Goal: Find specific page/section: Find specific page/section

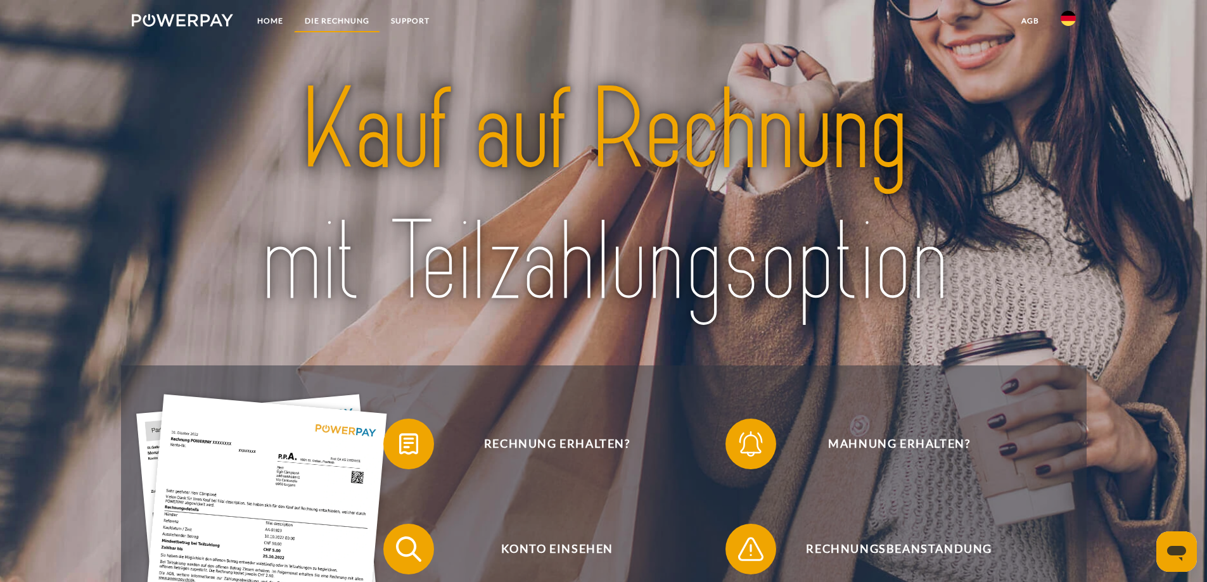
click at [324, 15] on link "DIE RECHNUNG" at bounding box center [337, 21] width 86 height 23
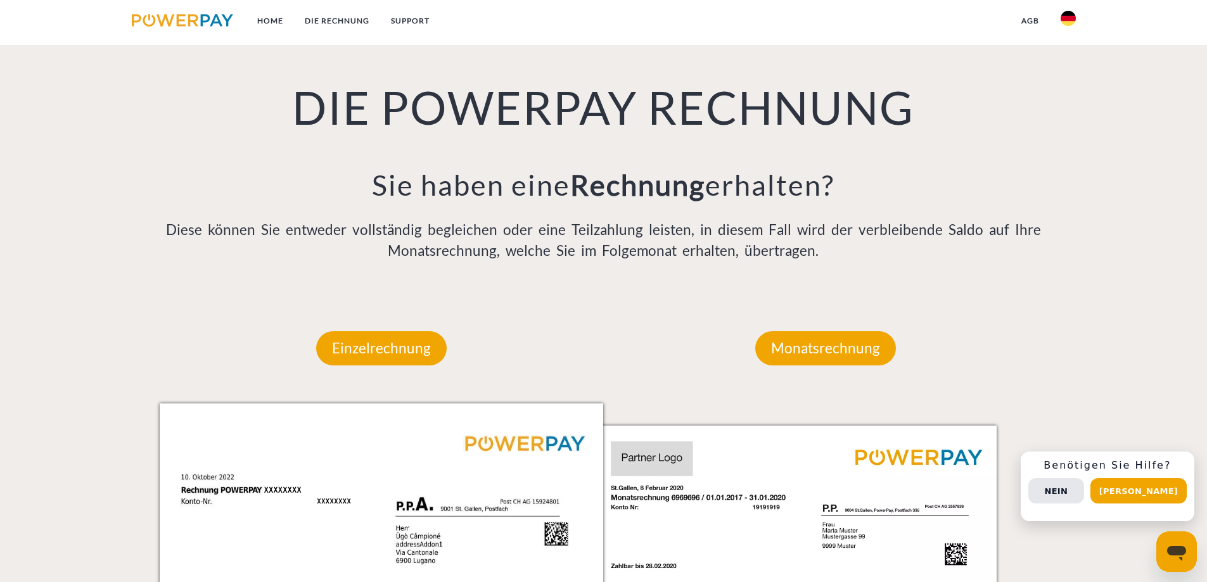
scroll to position [828, 0]
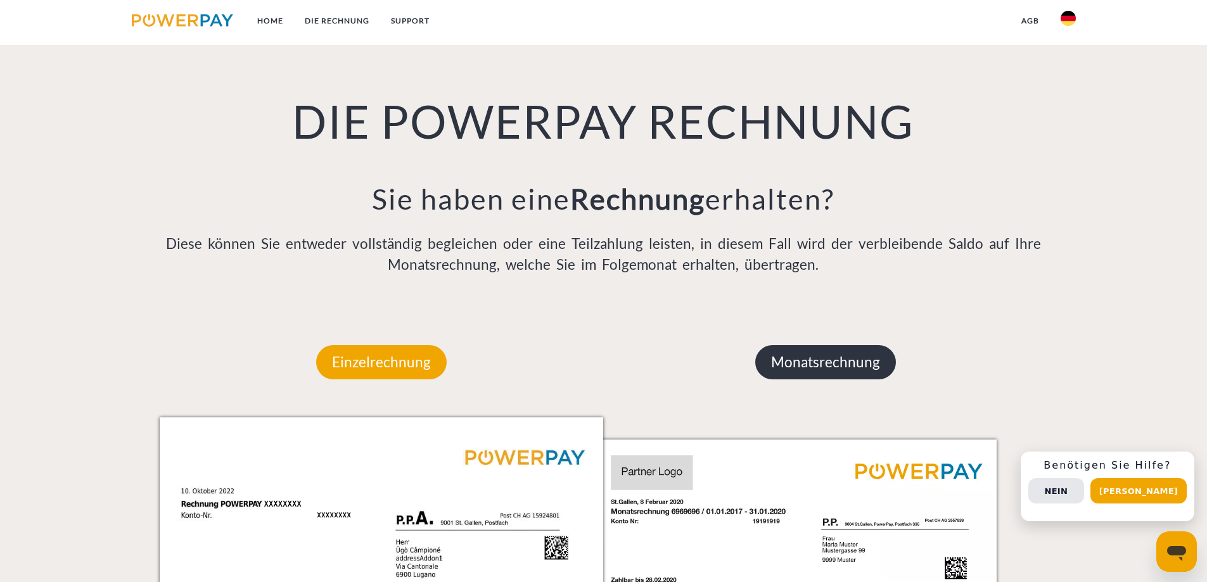
click at [794, 359] on p "Monatsrechnung" at bounding box center [825, 362] width 141 height 34
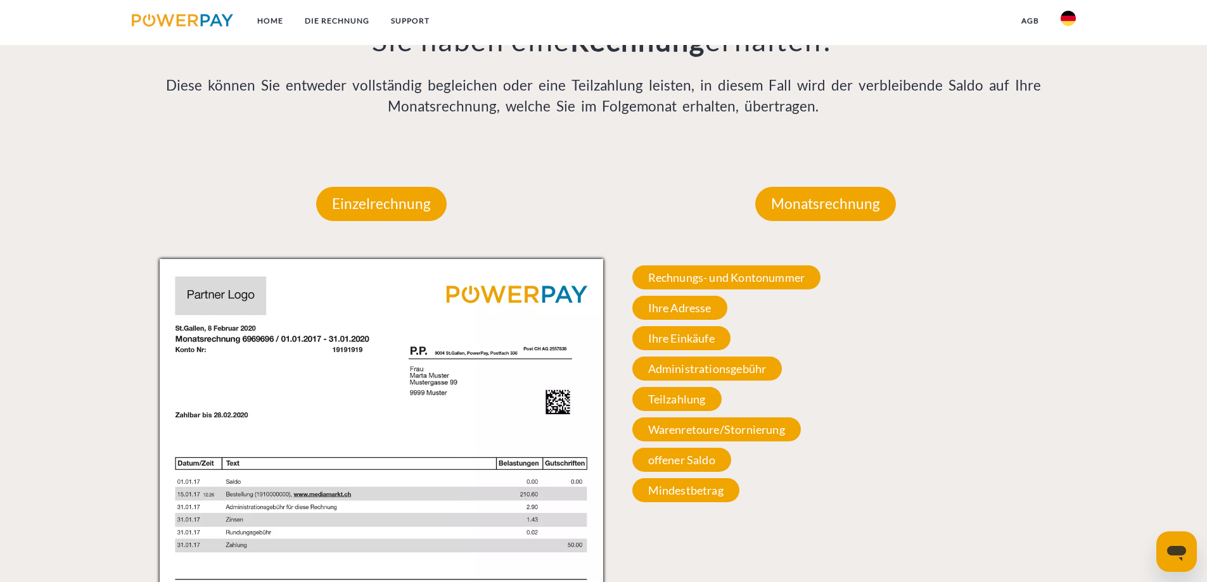
scroll to position [1018, 0]
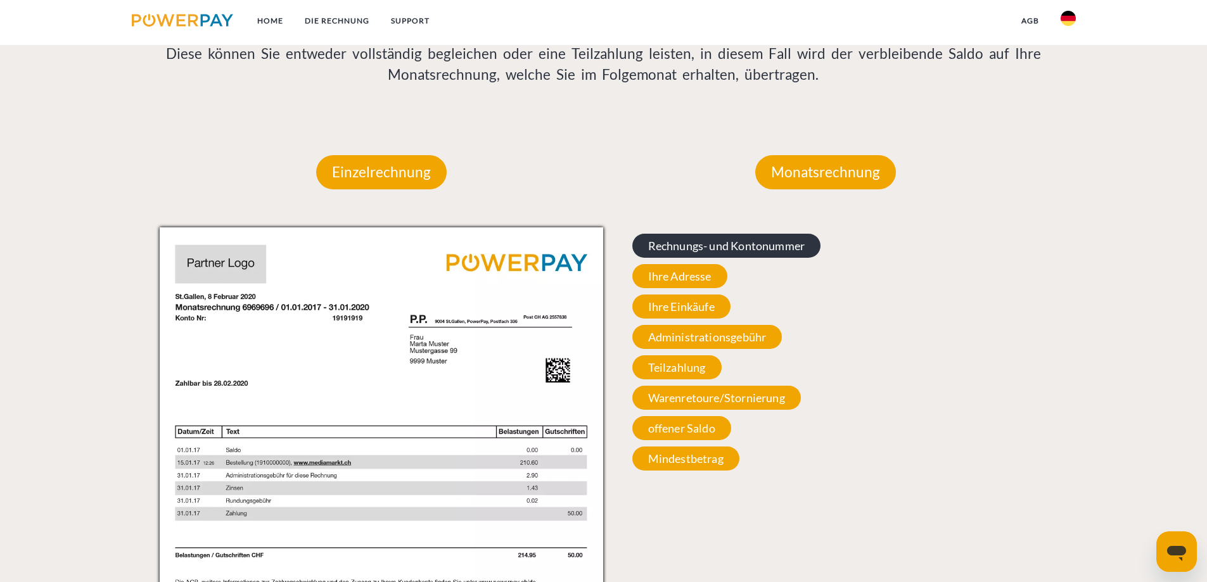
click at [667, 251] on span "Rechnungs- und Kontonummer" at bounding box center [726, 246] width 189 height 24
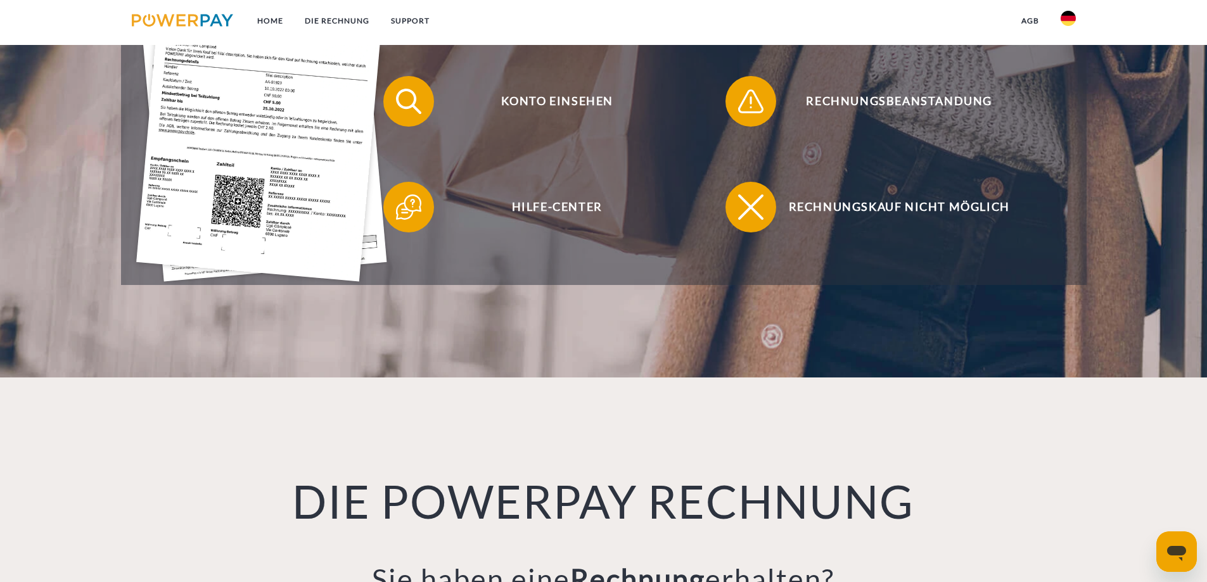
scroll to position [195, 0]
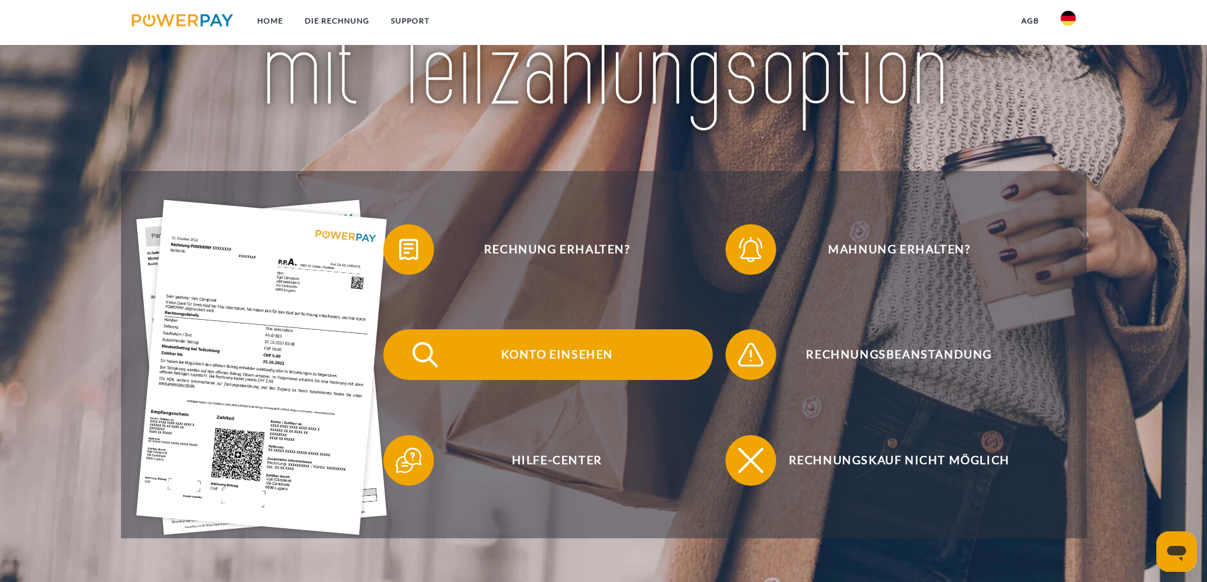
click at [543, 358] on span "Konto einsehen" at bounding box center [557, 354] width 310 height 51
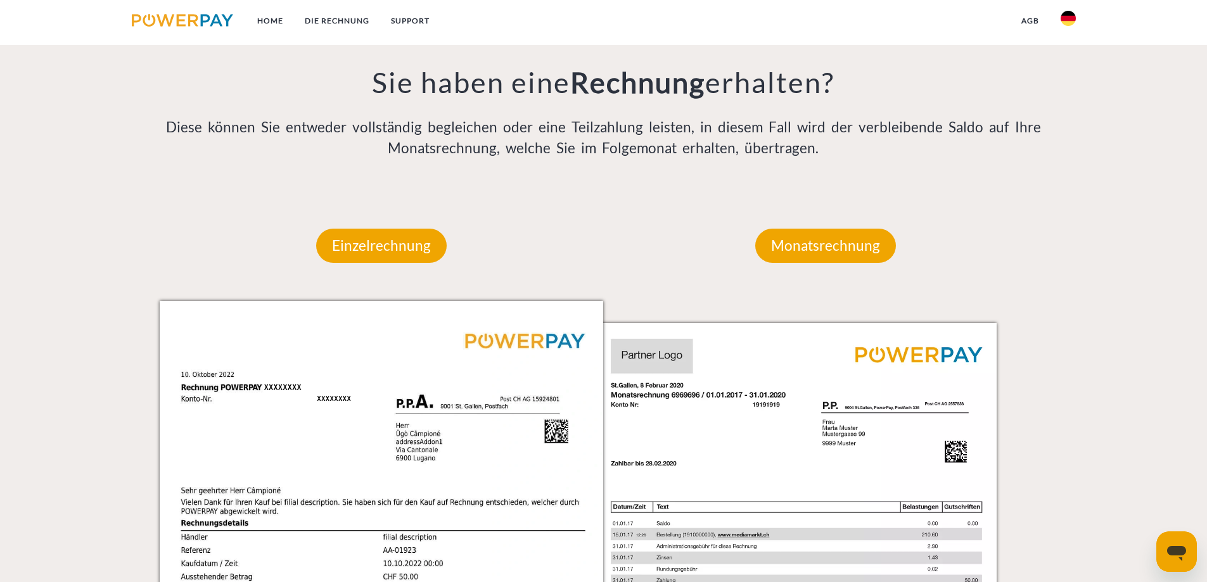
scroll to position [950, 0]
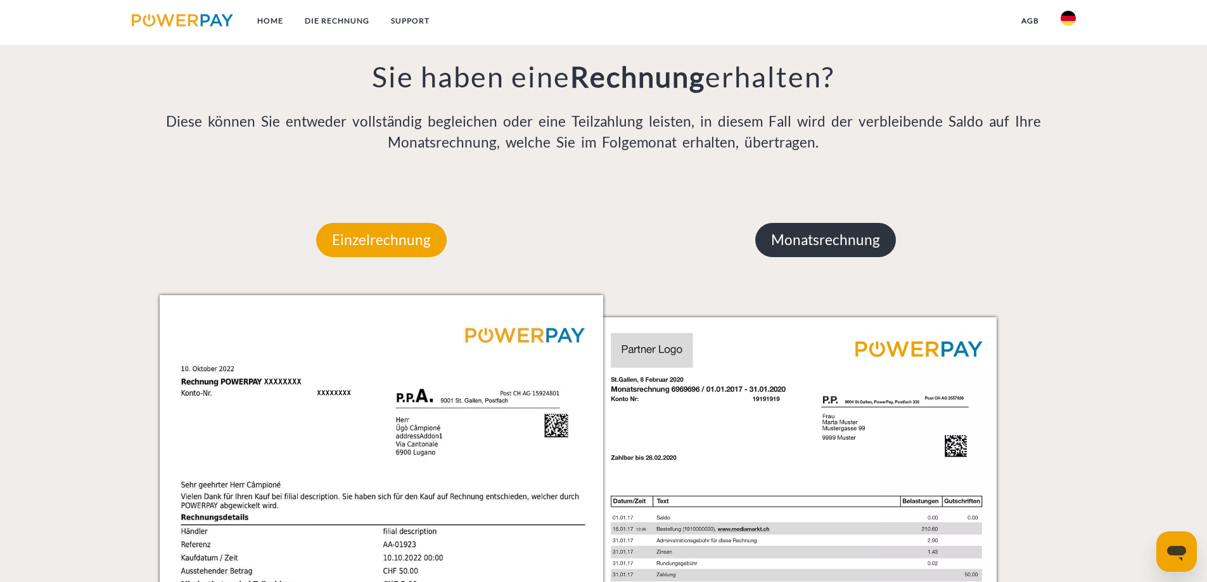
click at [812, 250] on p "Monatsrechnung" at bounding box center [825, 240] width 141 height 34
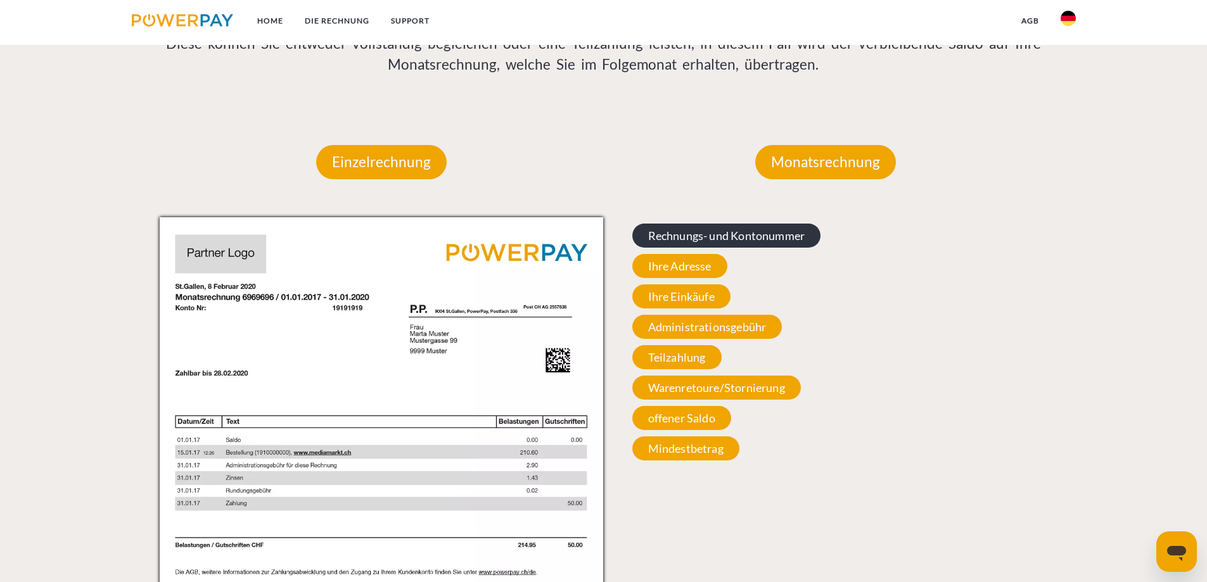
scroll to position [1014, 0]
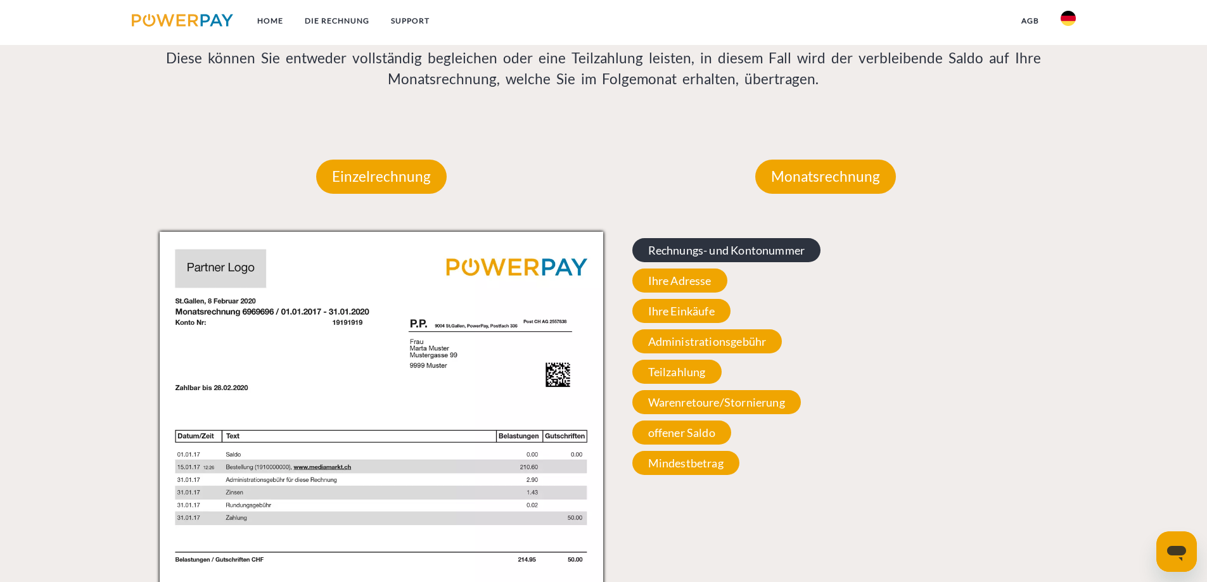
click at [722, 252] on span "Rechnungs- und Kontonummer" at bounding box center [726, 250] width 189 height 24
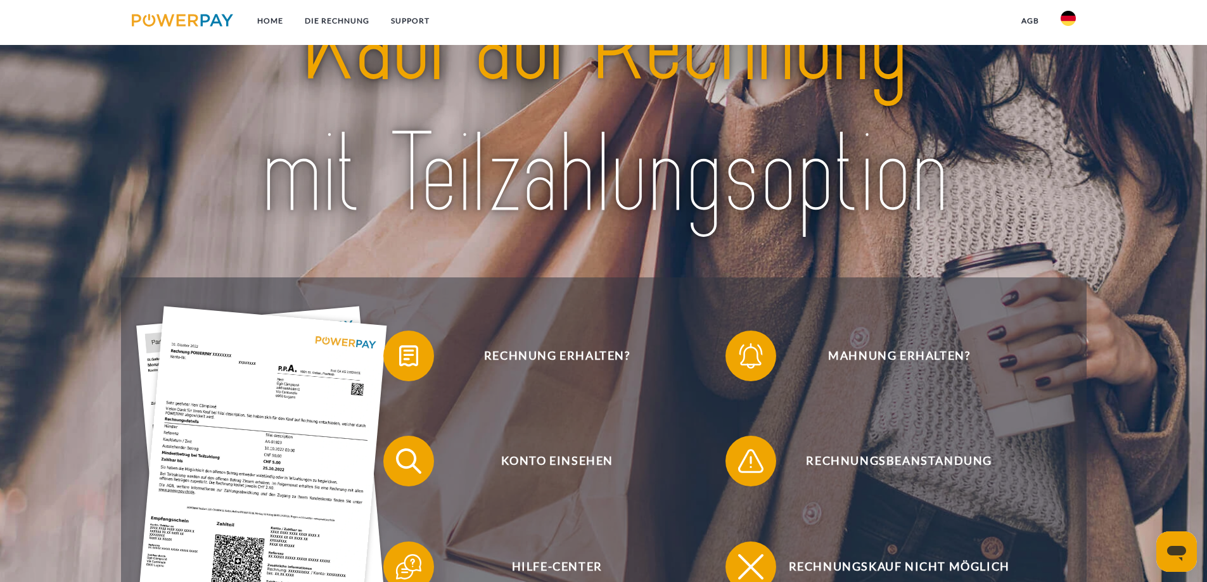
scroll to position [253, 0]
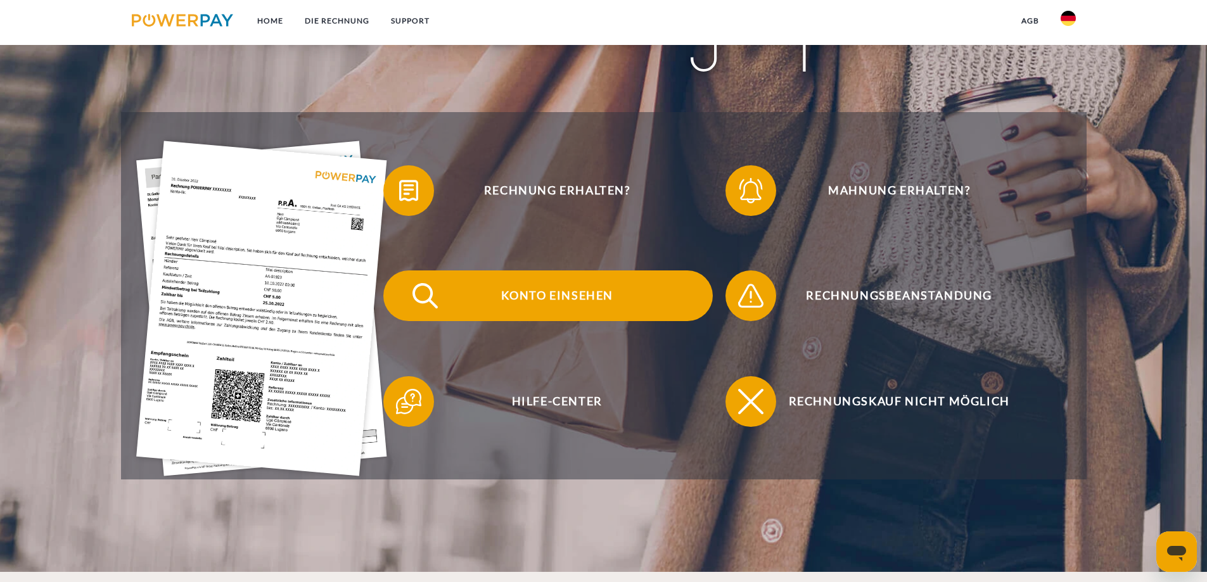
click at [537, 297] on span "Konto einsehen" at bounding box center [557, 296] width 310 height 51
